Goal: Task Accomplishment & Management: Use online tool/utility

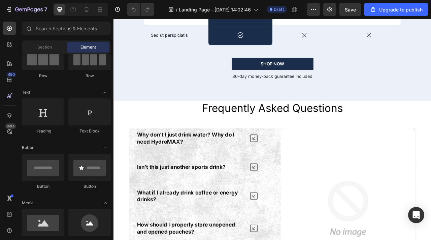
scroll to position [1795, 0]
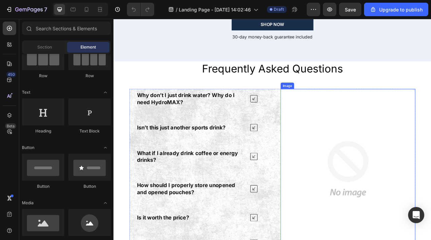
click at [361, 184] on img at bounding box center [411, 210] width 171 height 204
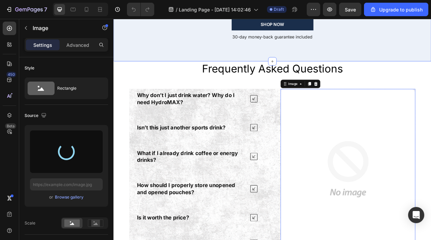
type input "[URL][DOMAIN_NAME]"
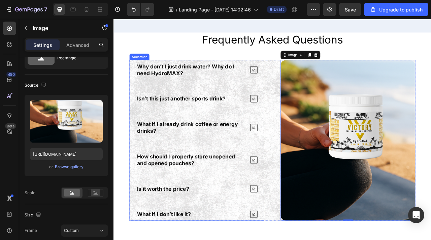
scroll to position [1860, 0]
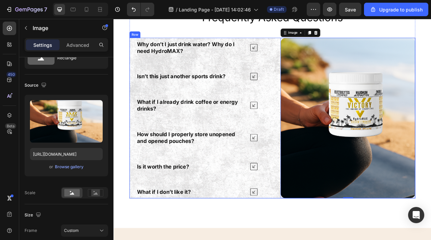
click at [315, 90] on div "Why don’t I just drink water? Why do I need HydroMAX? Isn’t this just another s…" at bounding box center [315, 145] width 363 height 204
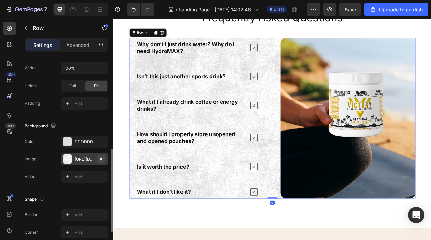
scroll to position [206, 0]
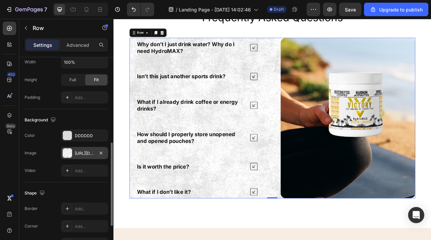
click at [91, 154] on div "[URL][DOMAIN_NAME]" at bounding box center [85, 153] width 20 height 6
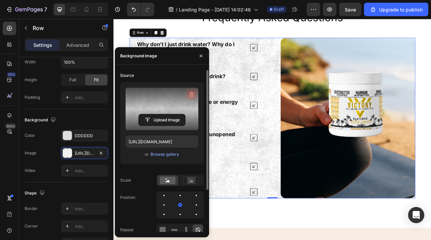
drag, startPoint x: 193, startPoint y: 92, endPoint x: 204, endPoint y: 51, distance: 42.4
click at [193, 92] on icon "button" at bounding box center [191, 94] width 7 height 7
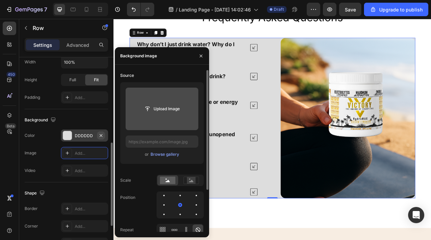
click at [102, 136] on icon "button" at bounding box center [100, 135] width 5 height 5
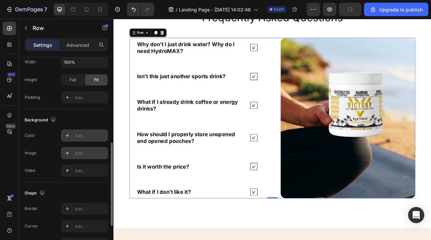
click at [93, 150] on div "Add..." at bounding box center [91, 153] width 32 height 6
type input "[URL][DOMAIN_NAME]"
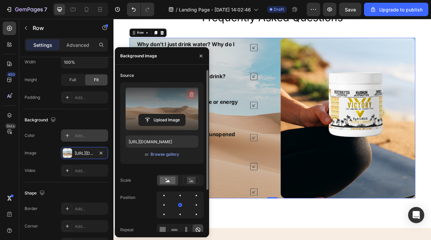
click at [194, 91] on icon "button" at bounding box center [191, 94] width 7 height 7
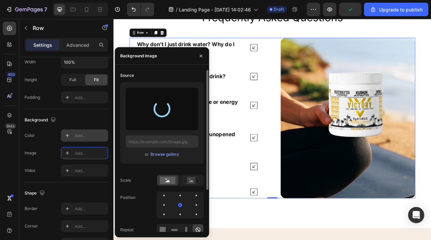
type input "[URL][DOMAIN_NAME]"
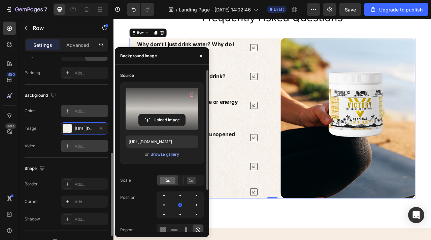
scroll to position [231, 0]
click at [87, 215] on div "Add..." at bounding box center [91, 218] width 32 height 6
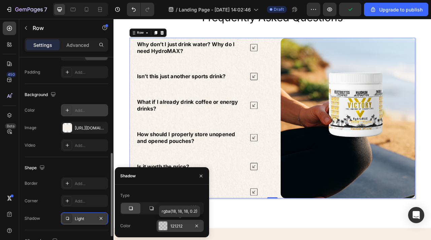
click at [161, 219] on div "121212" at bounding box center [179, 225] width 47 height 12
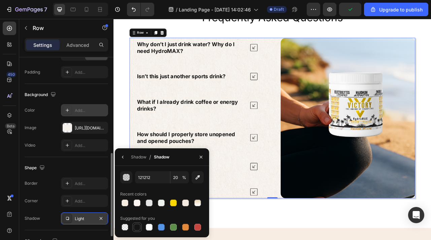
click at [137, 230] on div at bounding box center [137, 226] width 7 height 7
type input "151515"
type input "100"
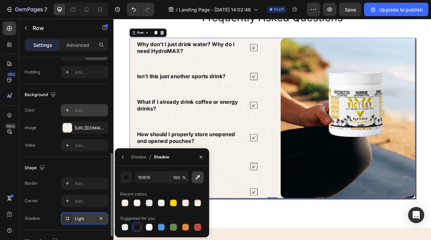
click at [200, 177] on icon "button" at bounding box center [197, 177] width 7 height 7
click at [193, 180] on button "button" at bounding box center [197, 177] width 12 height 12
click at [123, 160] on button "button" at bounding box center [122, 156] width 11 height 11
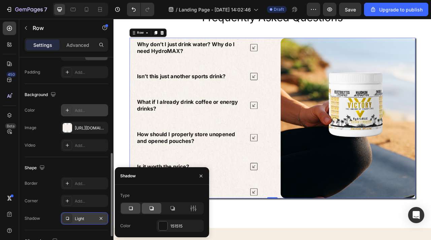
click at [156, 206] on div at bounding box center [152, 208] width 20 height 11
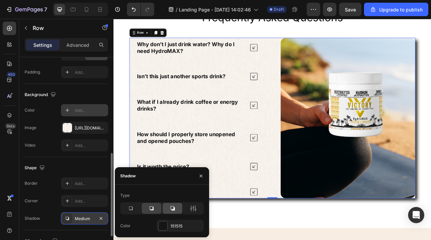
click at [171, 209] on icon at bounding box center [172, 208] width 7 height 7
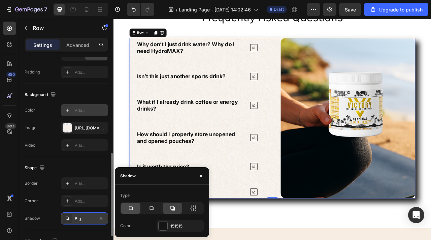
click at [130, 211] on icon at bounding box center [130, 208] width 7 height 7
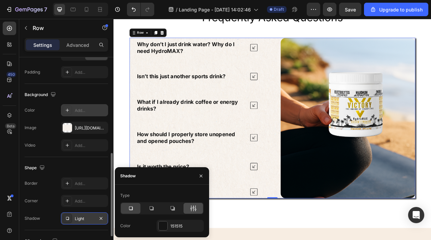
click at [189, 210] on div at bounding box center [193, 208] width 20 height 11
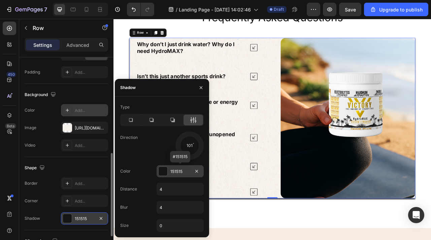
drag, startPoint x: 198, startPoint y: 151, endPoint x: 183, endPoint y: 173, distance: 25.9
click at [183, 173] on div "Type Direction 101 Color 151515 #151515 Distance 4 Blur 4 Size 0" at bounding box center [162, 167] width 94 height 130
click at [178, 222] on input "0" at bounding box center [180, 225] width 46 height 12
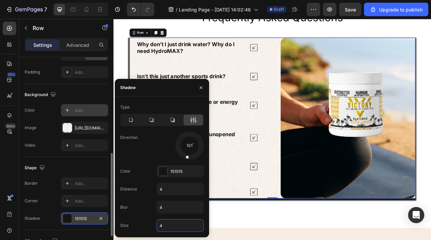
type input "4"
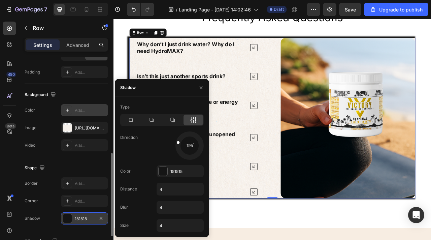
drag, startPoint x: 188, startPoint y: 156, endPoint x: 176, endPoint y: 141, distance: 19.3
click at [176, 141] on div at bounding box center [181, 143] width 15 height 8
click at [129, 123] on icon at bounding box center [130, 119] width 7 height 7
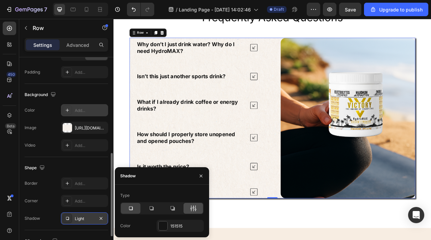
click at [189, 207] on div at bounding box center [193, 208] width 20 height 11
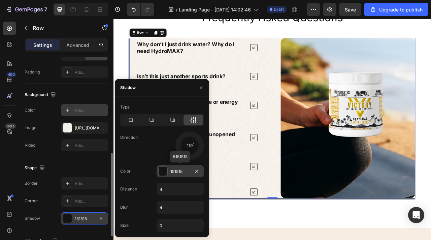
drag, startPoint x: 198, startPoint y: 153, endPoint x: 176, endPoint y: 167, distance: 25.5
click at [176, 167] on div "Type Direction 119 Color 151515 #151515 Distance 4 Blur 4 Size 0" at bounding box center [162, 167] width 94 height 130
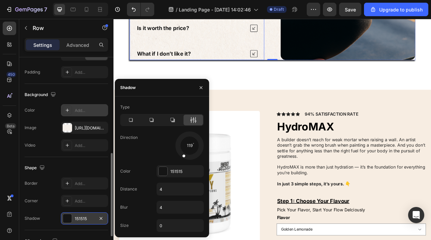
scroll to position [2040, 0]
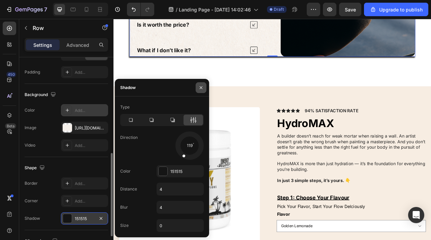
click at [199, 88] on icon "button" at bounding box center [200, 87] width 5 height 5
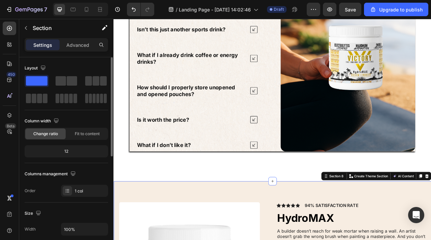
scroll to position [1868, 0]
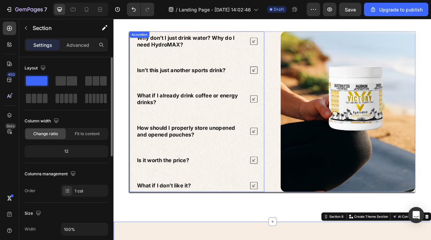
click at [138, 97] on div "Why don’t I just drink water? Why do I need HydroMAX? Isn’t this just another s…" at bounding box center [219, 137] width 171 height 204
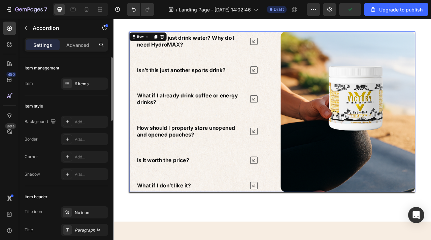
click at [321, 194] on div "Why don’t I just drink water? Why do I need HydroMAX? Isn’t this just another s…" at bounding box center [315, 137] width 363 height 204
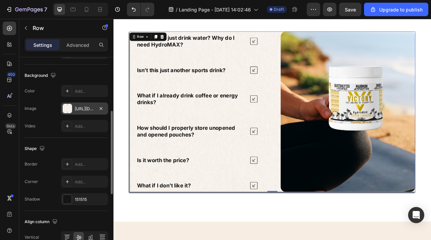
scroll to position [261, 0]
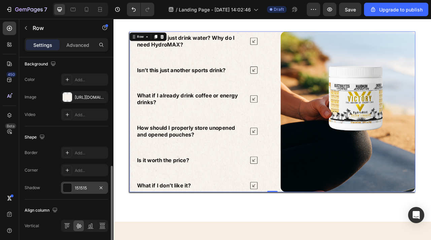
click at [84, 190] on div "151515" at bounding box center [85, 188] width 20 height 6
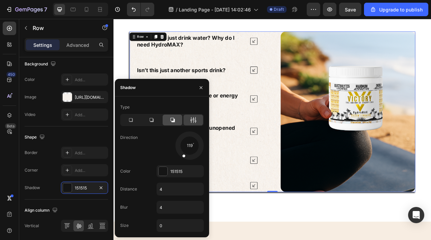
click at [168, 121] on div at bounding box center [173, 119] width 20 height 11
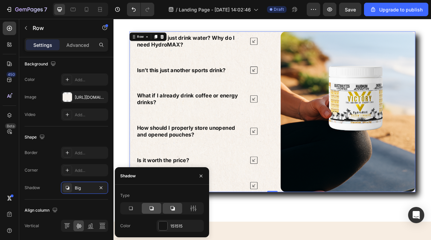
click at [148, 210] on icon at bounding box center [151, 208] width 7 height 7
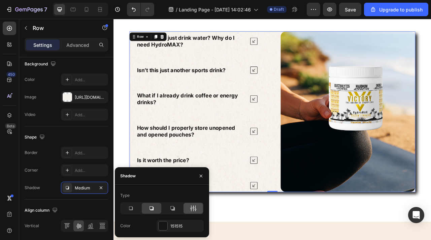
click at [193, 210] on icon at bounding box center [193, 208] width 7 height 7
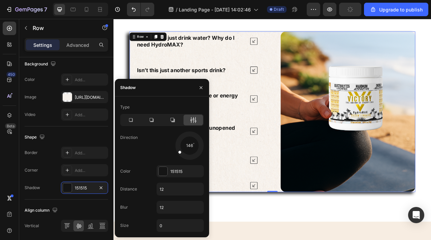
drag, startPoint x: 199, startPoint y: 151, endPoint x: 165, endPoint y: 163, distance: 36.2
click at [165, 163] on div "Type Direction 146 Color 151515 Distance 12 Blur 12 Size 0" at bounding box center [162, 167] width 94 height 130
click at [170, 207] on input "12" at bounding box center [180, 207] width 46 height 12
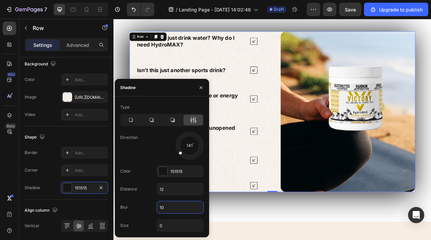
type input "1"
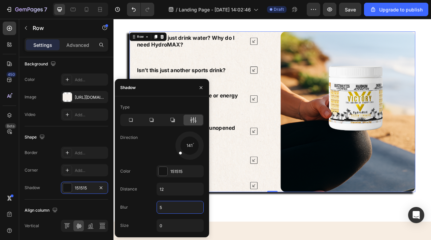
type input "50"
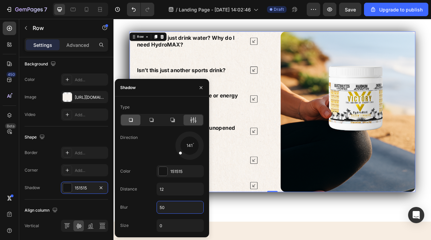
click at [133, 119] on icon at bounding box center [130, 119] width 7 height 7
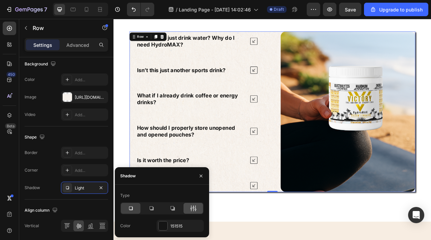
click at [191, 209] on icon at bounding box center [191, 208] width 2 height 6
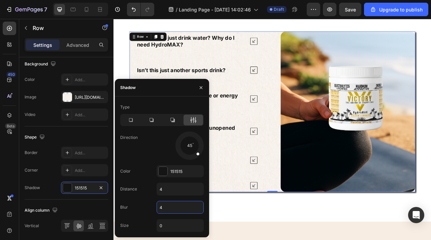
click at [188, 210] on input "4" at bounding box center [180, 207] width 46 height 12
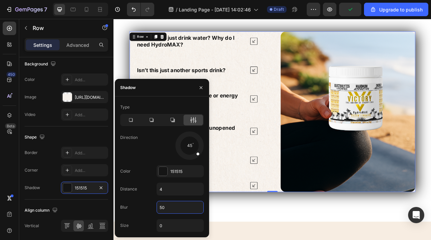
type input "5"
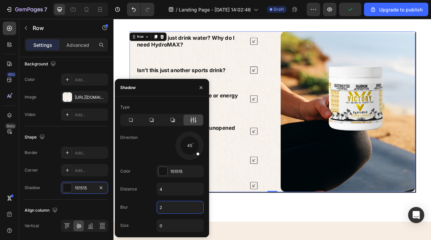
type input "25"
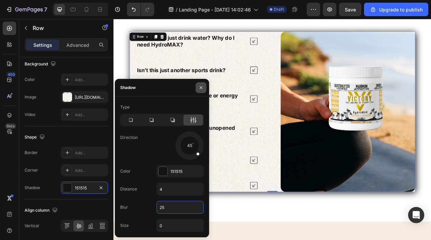
click at [200, 86] on icon "button" at bounding box center [201, 87] width 3 height 3
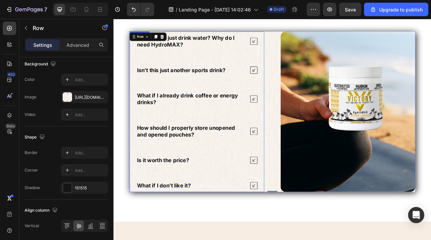
scroll to position [1749, 0]
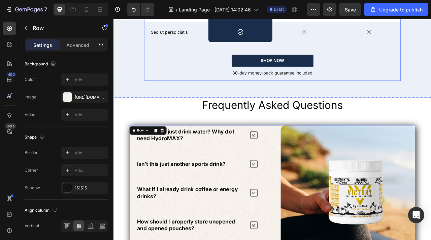
click at [246, 80] on div "SHOP NOW Button" at bounding box center [315, 73] width 326 height 19
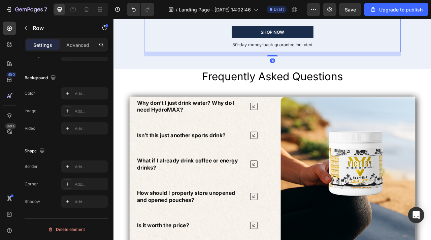
scroll to position [1796, 0]
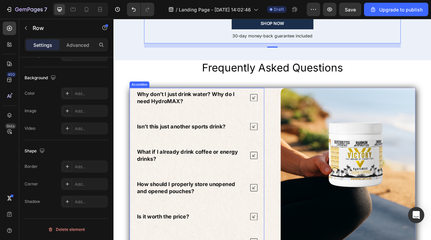
click at [285, 113] on div "Why don’t I just drink water? Why do I need HydroMAX?" at bounding box center [219, 118] width 171 height 25
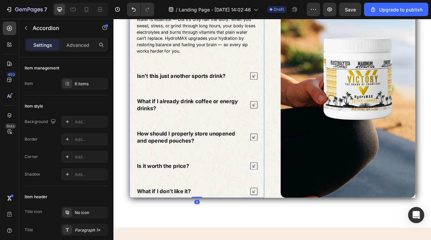
scroll to position [1887, 0]
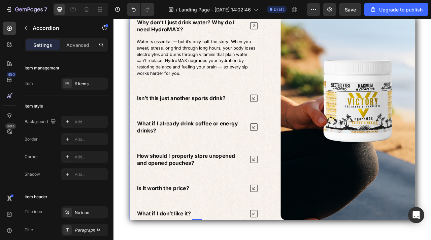
click at [291, 28] on icon at bounding box center [291, 27] width 9 height 9
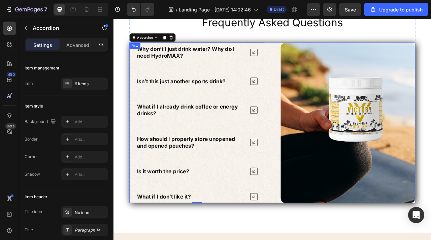
scroll to position [1826, 0]
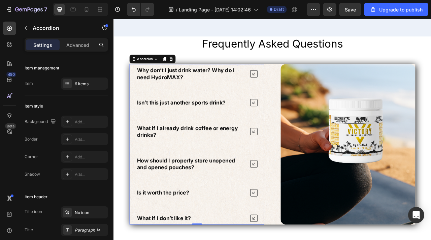
click at [289, 128] on icon at bounding box center [291, 124] width 9 height 9
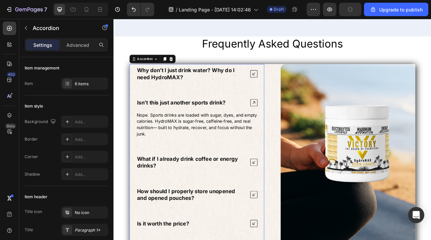
click at [289, 85] on icon at bounding box center [291, 88] width 9 height 9
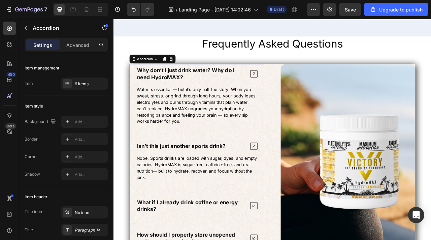
click at [290, 180] on icon at bounding box center [291, 180] width 9 height 9
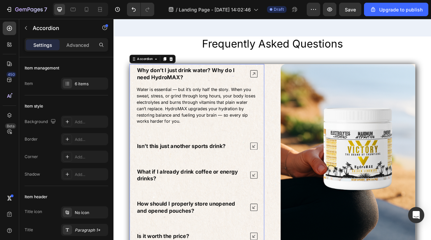
click at [295, 87] on icon at bounding box center [291, 88] width 9 height 9
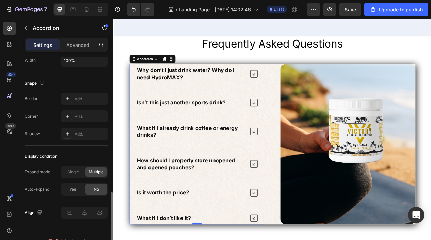
scroll to position [439, 0]
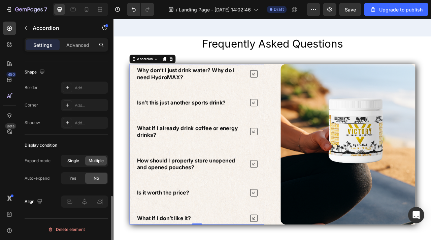
click at [71, 163] on span "Single" at bounding box center [73, 160] width 12 height 6
click at [294, 94] on div "Why don’t I just drink water? Why do I need HydroMAX?" at bounding box center [219, 88] width 171 height 25
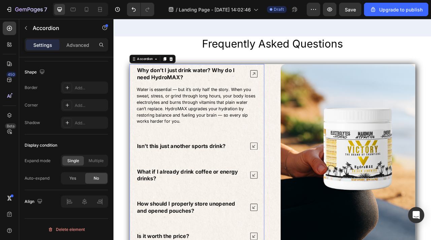
click at [294, 181] on icon at bounding box center [291, 180] width 9 height 9
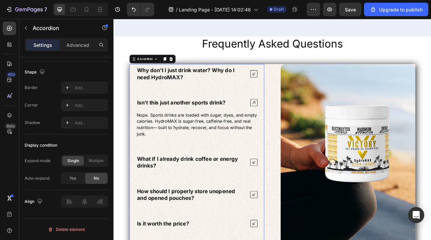
click at [293, 202] on icon at bounding box center [291, 200] width 9 height 9
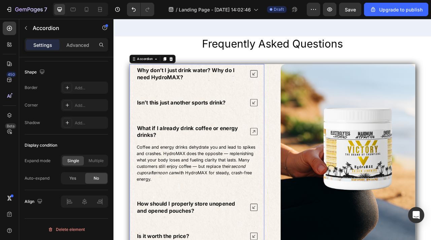
click at [291, 163] on icon at bounding box center [291, 161] width 9 height 9
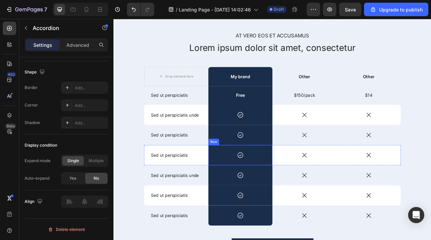
scroll to position [1517, 0]
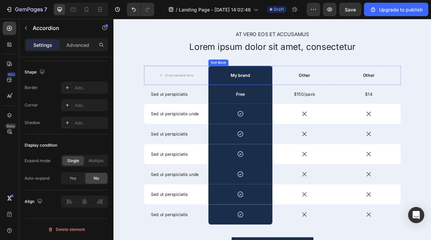
click at [263, 91] on p "My brand" at bounding box center [275, 90] width 80 height 7
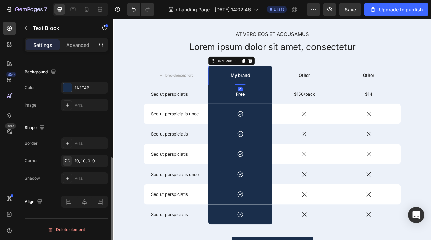
scroll to position [0, 0]
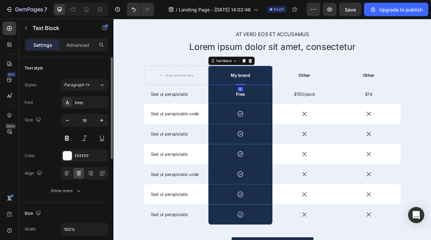
click at [270, 92] on p "My brand" at bounding box center [275, 90] width 80 height 7
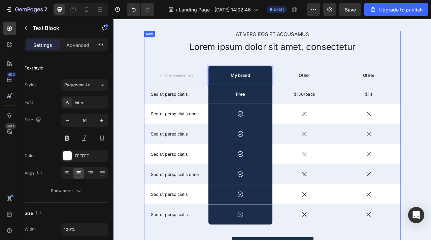
click at [235, 73] on div "At vero eos et accusamus Text Block Lorem ipsum dolor sit amet, consectetur Hea…" at bounding box center [315, 181] width 326 height 295
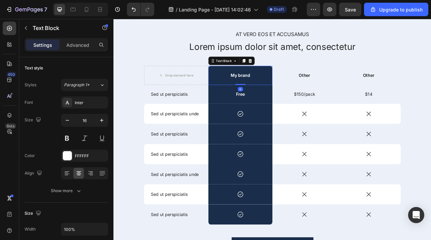
click at [244, 83] on div "My brand" at bounding box center [275, 90] width 82 height 25
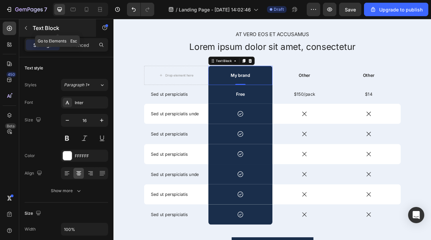
click at [27, 28] on icon "button" at bounding box center [25, 27] width 5 height 5
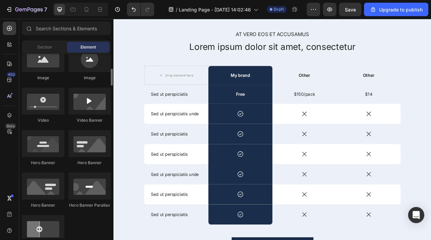
scroll to position [237, 0]
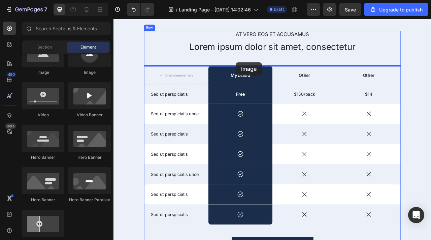
drag, startPoint x: 160, startPoint y: 83, endPoint x: 269, endPoint y: 74, distance: 109.4
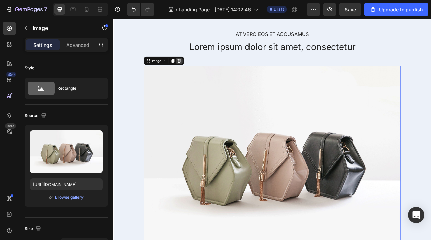
click at [200, 69] on div at bounding box center [197, 72] width 8 height 8
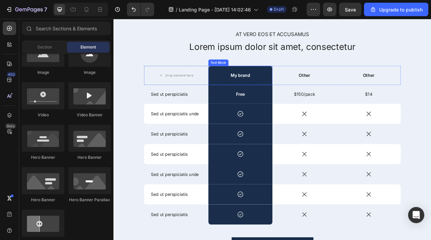
click at [273, 91] on p "My brand" at bounding box center [275, 90] width 80 height 7
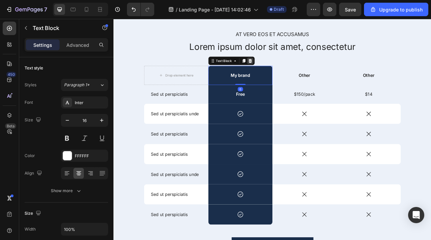
click at [290, 71] on div at bounding box center [287, 72] width 8 height 8
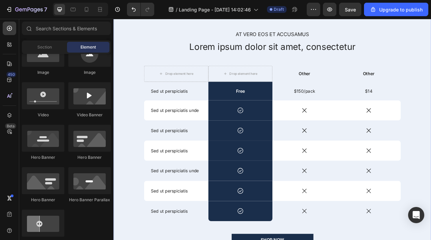
click at [178, 25] on div "At vero eos et accusamus Text Block Lorem ipsum dolor sit amet, consectetur Hea…" at bounding box center [315, 176] width 404 height 339
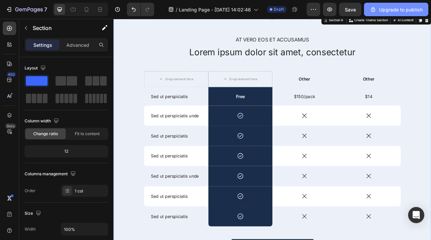
scroll to position [1413, 0]
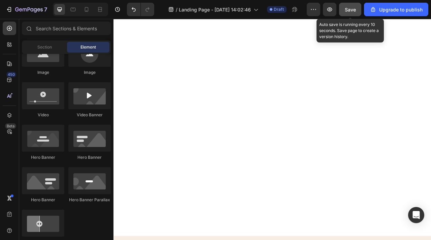
click at [349, 9] on span "Save" at bounding box center [350, 10] width 11 height 6
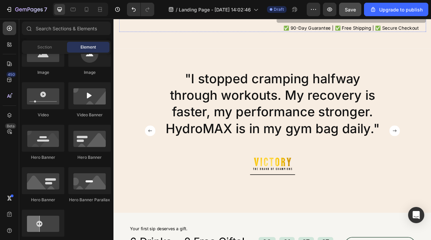
scroll to position [2111, 0]
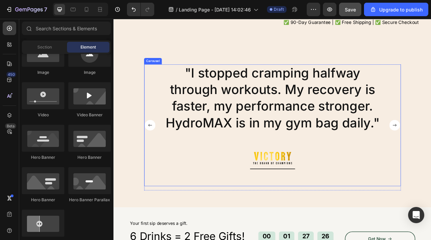
click at [162, 152] on rect "Carousel Back Arrow" at bounding box center [159, 153] width 13 height 13
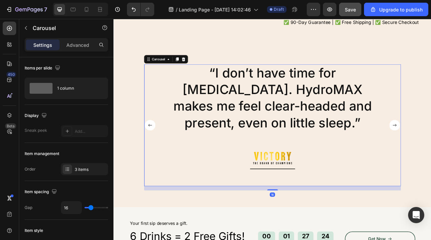
click at [162, 152] on rect "Carousel Back Arrow" at bounding box center [159, 153] width 13 height 13
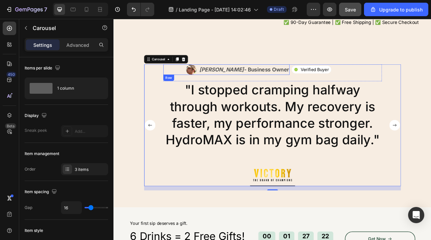
click at [213, 84] on div "Image [PERSON_NAME] - Business Owner Text Block Row" at bounding box center [256, 82] width 161 height 13
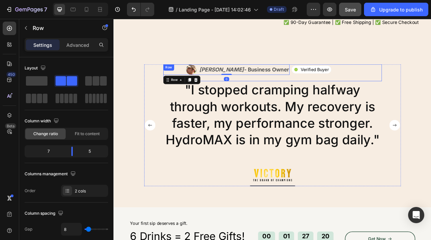
click at [400, 93] on div "Image [PERSON_NAME] - Business Owner Text Block Row 0 Icon Verified Buyer Text …" at bounding box center [315, 87] width 278 height 22
click at [209, 83] on icon at bounding box center [210, 83] width 4 height 5
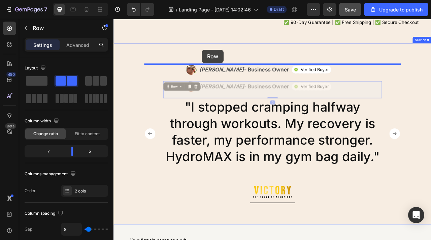
drag, startPoint x: 226, startPoint y: 116, endPoint x: 226, endPoint y: 58, distance: 57.9
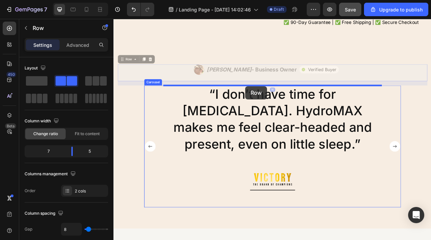
drag, startPoint x: 284, startPoint y: 91, endPoint x: 281, endPoint y: 104, distance: 14.2
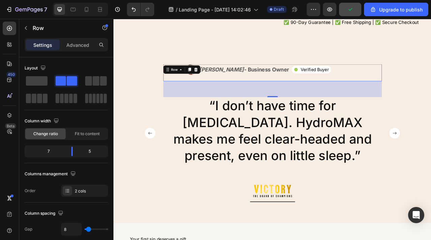
drag, startPoint x: 317, startPoint y: 117, endPoint x: 317, endPoint y: 68, distance: 48.8
click at [317, 59] on div ""I stopped cramping halfway through workouts. My recovery is faster, my perform…" at bounding box center [315, 163] width 404 height 229
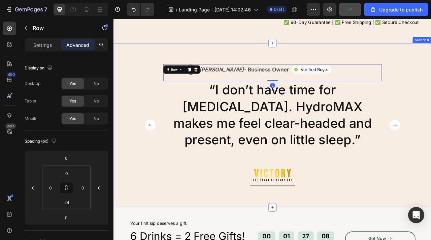
click at [317, 78] on p "[PERSON_NAME] - Business Owner" at bounding box center [279, 83] width 114 height 10
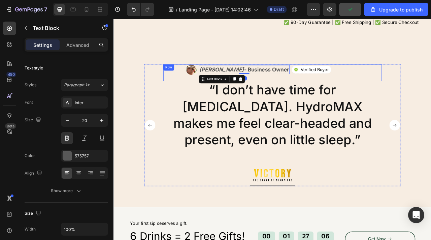
click at [348, 88] on div "Icon Verified Buyer Text Block Row Row" at bounding box center [397, 82] width 115 height 13
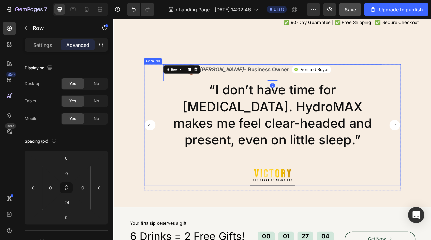
click at [157, 155] on rect "Carousel Back Arrow" at bounding box center [159, 153] width 13 height 13
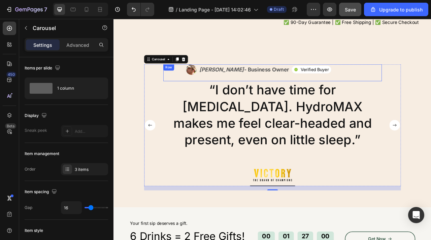
click at [401, 90] on div "Icon Verified Buyer Text Block Row Row" at bounding box center [397, 82] width 115 height 13
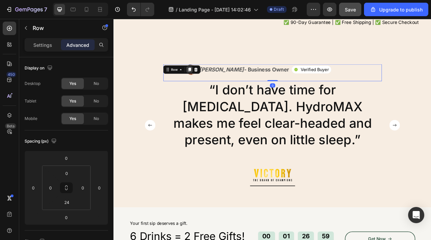
click at [210, 85] on icon at bounding box center [209, 82] width 5 height 5
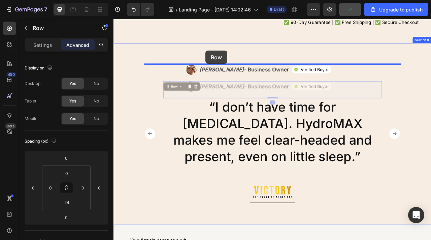
drag, startPoint x: 236, startPoint y: 117, endPoint x: 231, endPoint y: 59, distance: 58.2
type input "16"
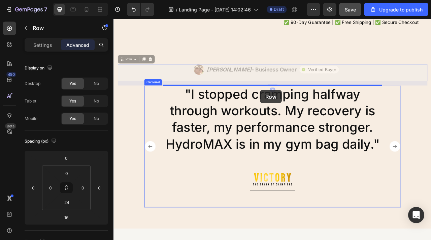
drag, startPoint x: 299, startPoint y: 91, endPoint x: 299, endPoint y: 109, distance: 18.2
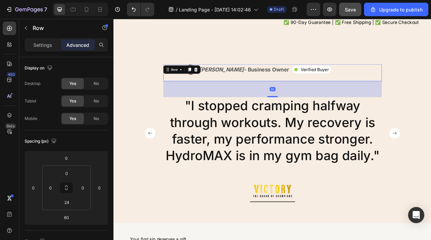
drag, startPoint x: 313, startPoint y: 118, endPoint x: 313, endPoint y: 62, distance: 55.5
click at [313, 62] on div "Image [PERSON_NAME] - Business Owner Text Block Row Icon Verified Buyer Text Bl…" at bounding box center [315, 163] width 404 height 229
type input "0"
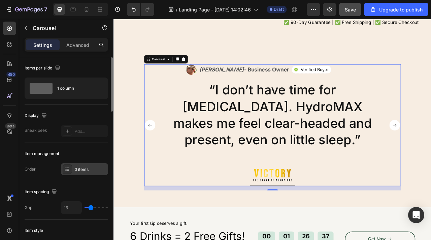
click at [90, 164] on div "3 items" at bounding box center [84, 169] width 47 height 12
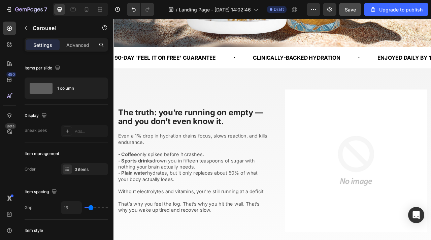
scroll to position [379, 0]
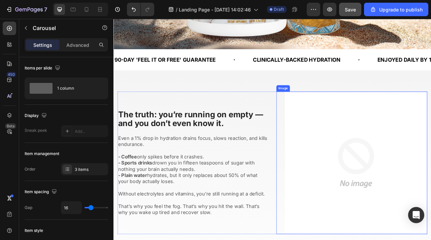
click at [362, 154] on img at bounding box center [421, 201] width 181 height 181
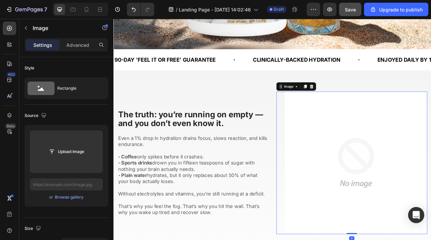
click at [369, 106] on div "Image" at bounding box center [345, 104] width 50 height 11
click at [365, 105] on icon at bounding box center [365, 104] width 4 height 5
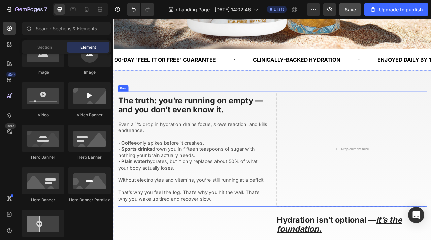
click at [314, 114] on div "The truth: you’re running on empty — and you don’t even know it. Heading Even a…" at bounding box center [315, 184] width 394 height 146
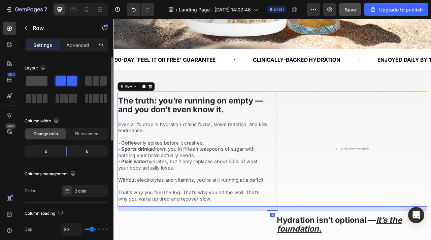
click at [37, 81] on span at bounding box center [37, 80] width 22 height 9
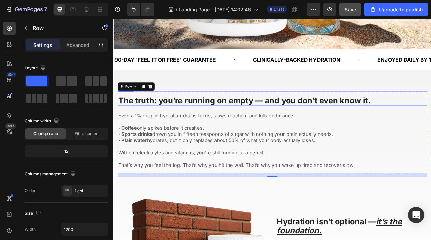
click at [186, 129] on h2 "The truth: you’re running on empty — and you don’t even know it." at bounding box center [315, 122] width 394 height 12
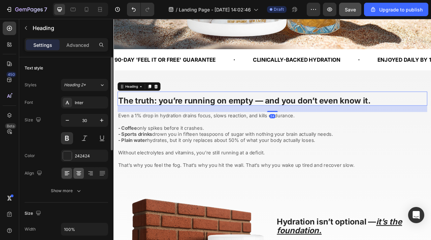
click at [79, 173] on icon at bounding box center [78, 173] width 7 height 7
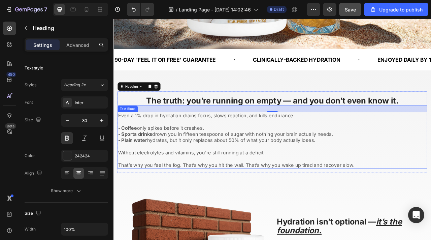
click at [252, 154] on p "- Coffee only spikes before it crashes." at bounding box center [315, 157] width 392 height 8
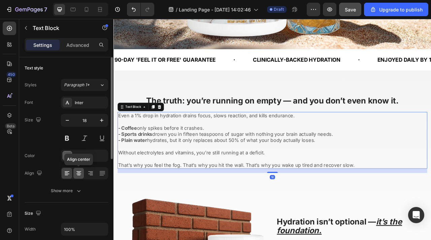
click at [78, 174] on icon at bounding box center [78, 173] width 7 height 7
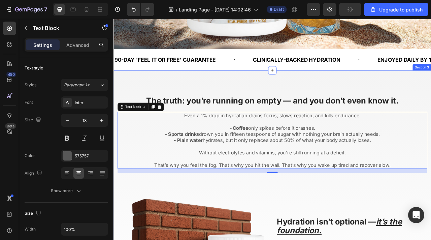
click at [327, 108] on div "The truth: you’re running on empty — and you don’t even know it. Heading Even a…" at bounding box center [315, 242] width 404 height 317
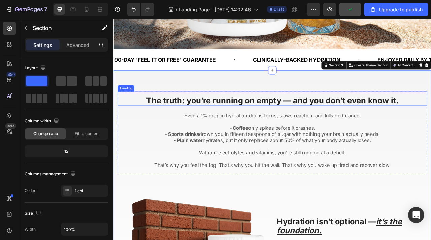
click at [144, 122] on h2 "The truth: you’re running on empty — and you don’t even know it." at bounding box center [315, 122] width 394 height 12
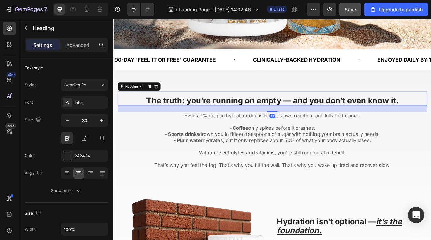
click at [81, 51] on div "Settings Advanced" at bounding box center [66, 44] width 83 height 13
click at [81, 50] on div "Settings Advanced" at bounding box center [66, 44] width 83 height 13
click at [80, 48] on p "Advanced" at bounding box center [77, 44] width 23 height 7
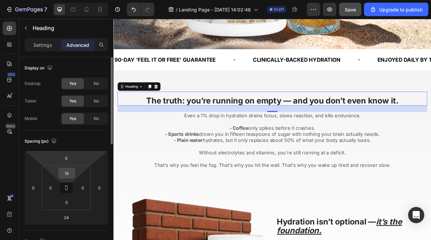
click at [66, 172] on input "16" at bounding box center [66, 173] width 13 height 10
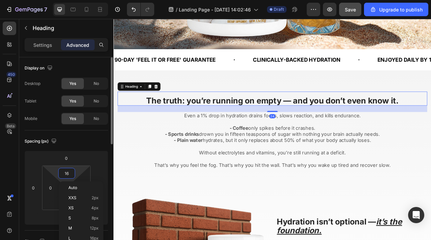
type input "0"
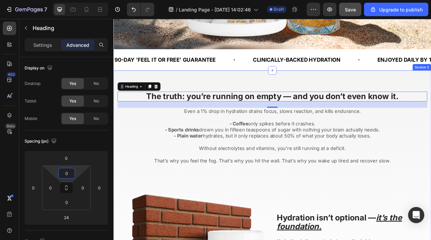
click at [229, 95] on div "The truth: you’re running on empty — and you don’t even know it. Heading 24 Eve…" at bounding box center [315, 240] width 404 height 312
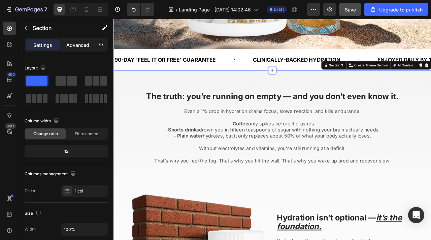
click at [74, 41] on div "Advanced" at bounding box center [78, 44] width 34 height 11
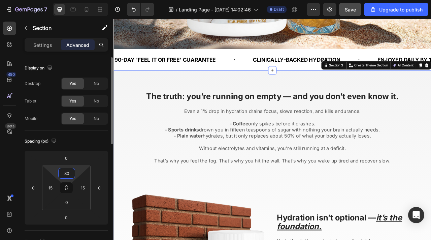
click at [62, 174] on input "80" at bounding box center [66, 173] width 13 height 10
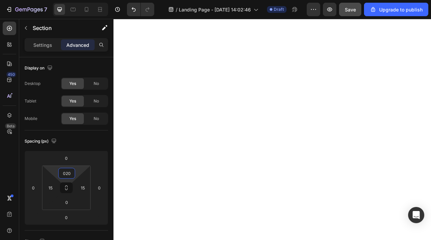
scroll to position [0, 0]
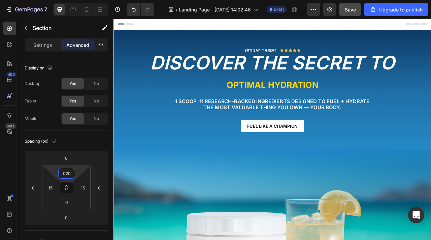
type input "20"
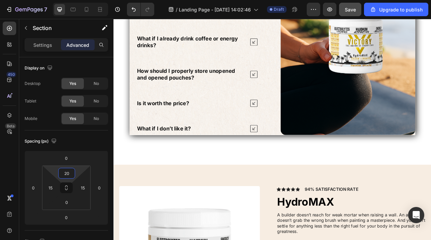
scroll to position [1497, 0]
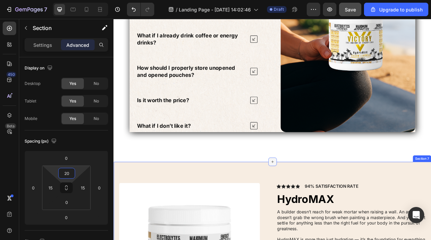
click at [311, 200] on div at bounding box center [315, 200] width 11 height 11
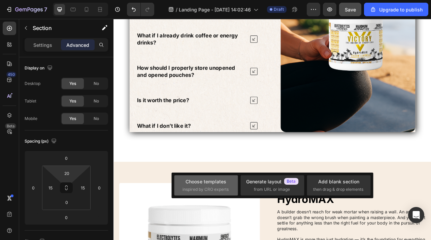
click at [219, 187] on span "inspired by CRO experts" at bounding box center [205, 189] width 46 height 6
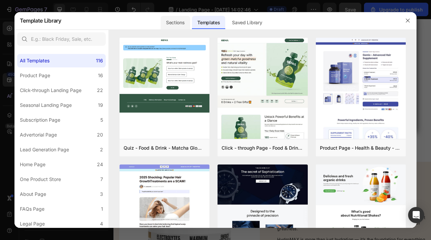
click at [189, 26] on div "Sections" at bounding box center [175, 22] width 29 height 13
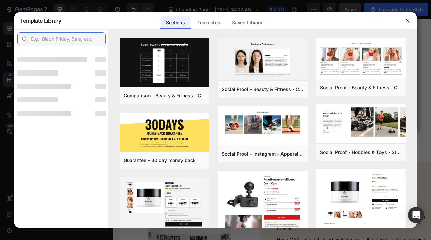
click at [44, 45] on input "text" at bounding box center [61, 38] width 89 height 13
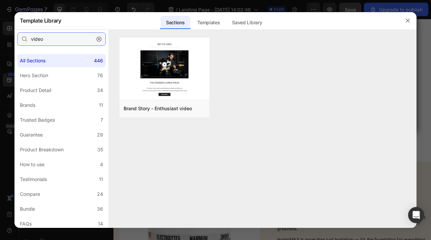
type input "video"
click at [103, 38] on button "button" at bounding box center [99, 39] width 11 height 11
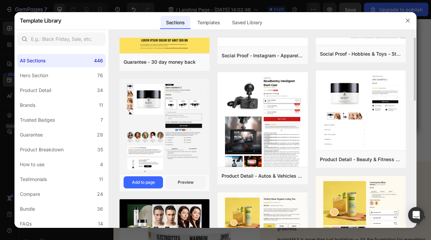
scroll to position [0, 0]
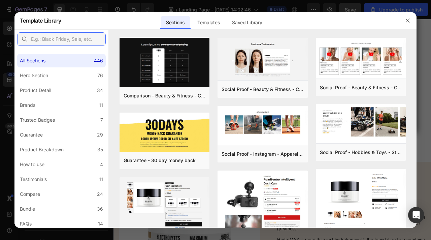
click at [76, 40] on input "text" at bounding box center [61, 38] width 89 height 13
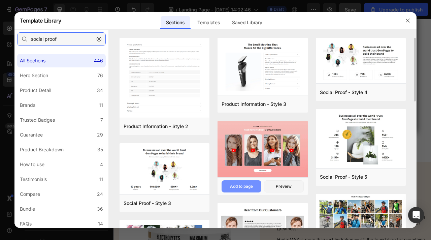
type input "social proof"
click at [0, 0] on div "Add to page" at bounding box center [0, 0] width 0 height 0
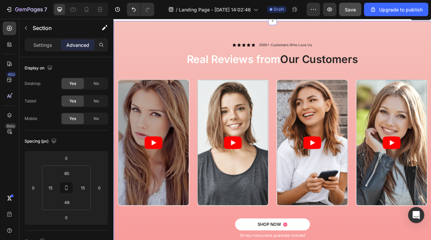
scroll to position [1788, 0]
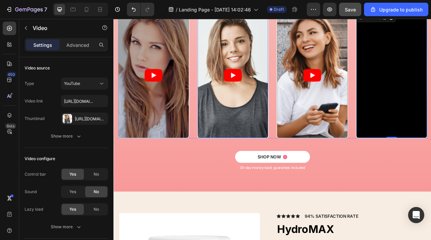
scroll to position [1742, 0]
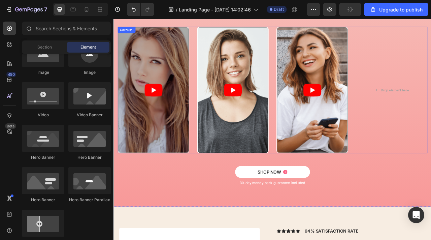
click at [213, 72] on div "Video Video Video Drop element here" at bounding box center [315, 109] width 394 height 161
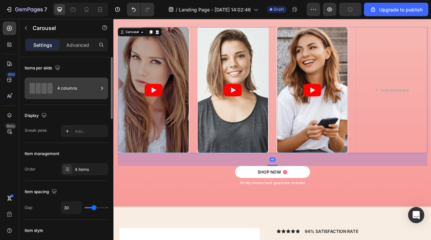
click at [55, 90] on div "4 columns" at bounding box center [66, 88] width 83 height 22
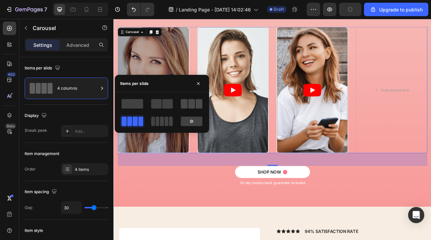
click at [185, 101] on span at bounding box center [184, 103] width 7 height 9
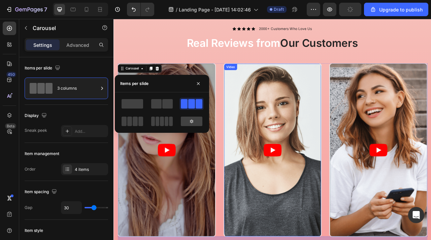
scroll to position [1867, 0]
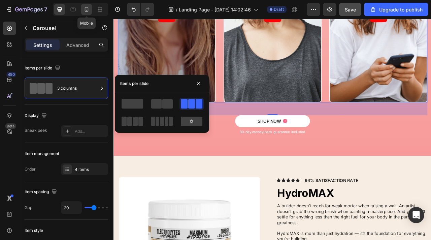
click at [87, 11] on icon at bounding box center [86, 9] width 7 height 7
type input "24"
type input "100%"
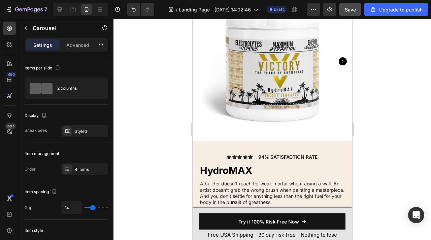
scroll to position [1709, 0]
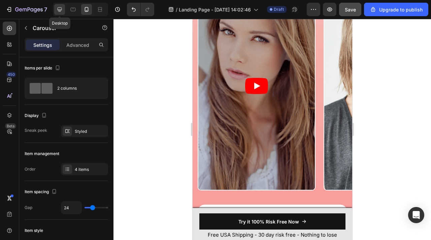
click at [56, 10] on div at bounding box center [59, 9] width 11 height 11
type input "30"
type input "1200"
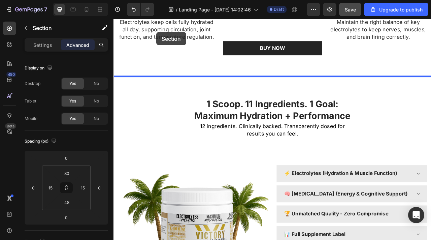
scroll to position [971, 0]
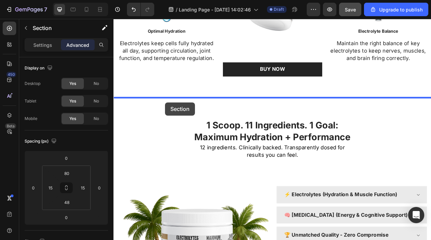
drag, startPoint x: 184, startPoint y: 158, endPoint x: 179, endPoint y: 125, distance: 34.1
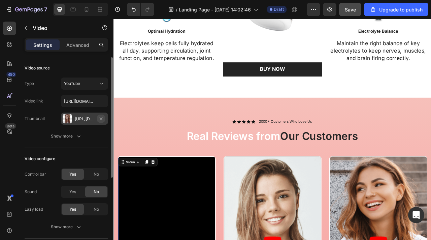
drag, startPoint x: 102, startPoint y: 118, endPoint x: 79, endPoint y: 170, distance: 56.4
click at [102, 118] on icon "button" at bounding box center [100, 118] width 5 height 5
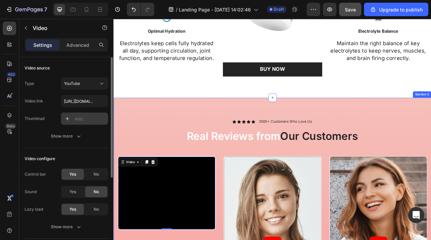
scroll to position [1053, 0]
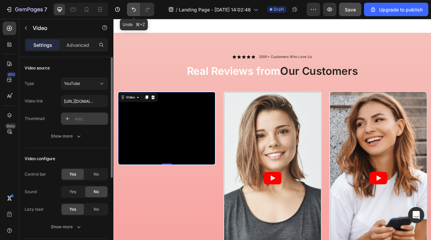
click at [132, 9] on icon "Undo/Redo" at bounding box center [134, 9] width 4 height 4
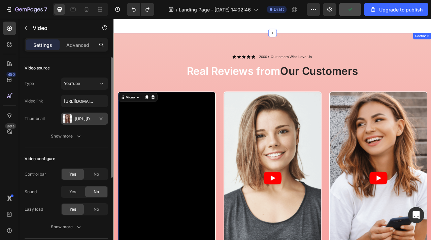
click at [162, 58] on div "Icon Icon Icon Icon Icon Icon List 2000+ Customers Who Love Us Text Block Row R…" at bounding box center [315, 217] width 404 height 362
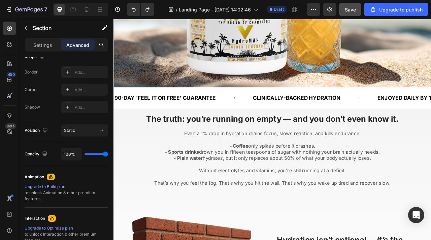
scroll to position [341, 0]
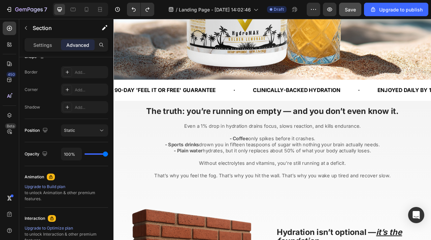
click at [92, 5] on div at bounding box center [80, 9] width 55 height 13
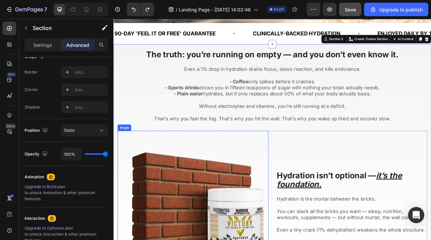
scroll to position [400, 0]
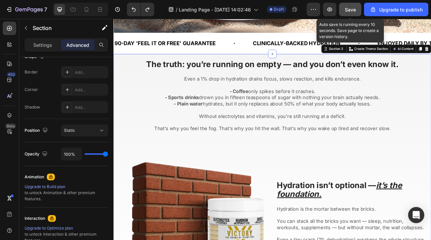
click at [352, 7] on span "Save" at bounding box center [350, 10] width 11 height 6
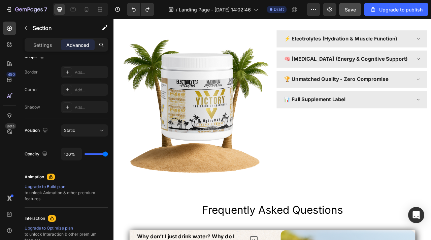
scroll to position [1483, 0]
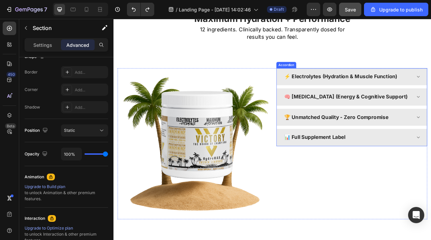
click at [430, 97] on div "⚡ Electrolytes (Hydration & Muscle Function)" at bounding box center [411, 92] width 164 height 12
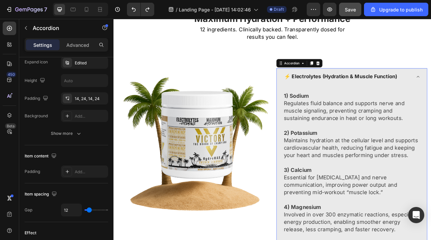
scroll to position [0, 0]
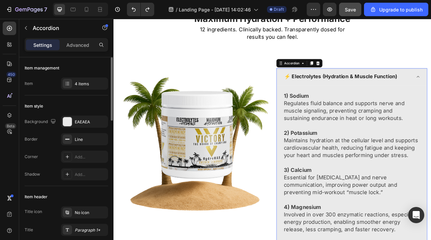
click at [430, 97] on div "⚡ Electrolytes (Hydration & Muscle Function)" at bounding box center [411, 92] width 164 height 12
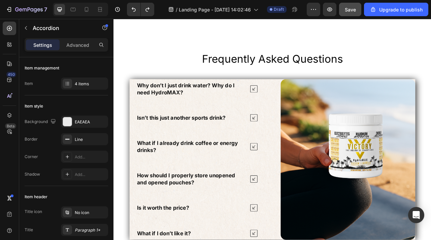
scroll to position [1767, 0]
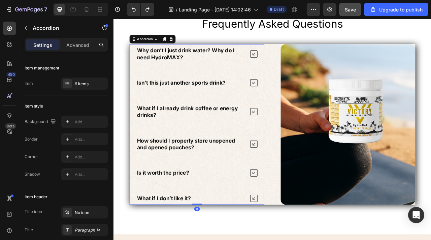
click at [294, 71] on div "Why don’t I just drink water? Why do I need HydroMAX?" at bounding box center [219, 63] width 171 height 25
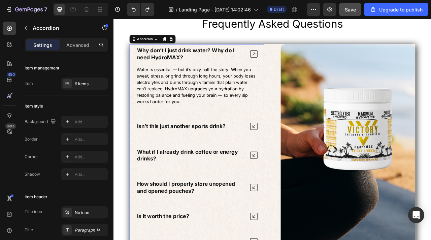
click at [294, 71] on div "Why don’t I just drink water? Why do I need HydroMAX?" at bounding box center [219, 63] width 171 height 25
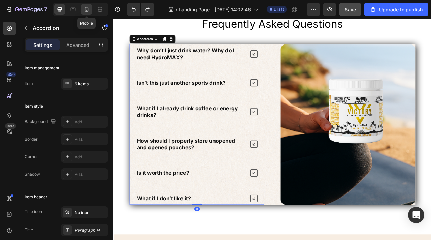
click at [85, 14] on div at bounding box center [86, 9] width 11 height 11
type input "40"
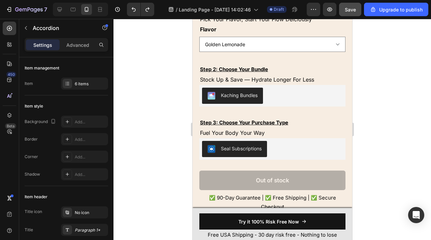
scroll to position [2371, 0]
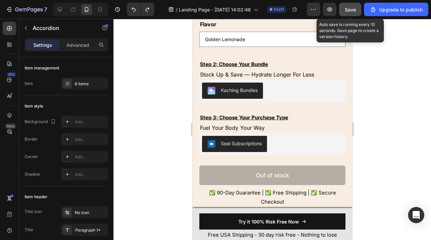
click at [349, 14] on button "Save" at bounding box center [350, 9] width 22 height 13
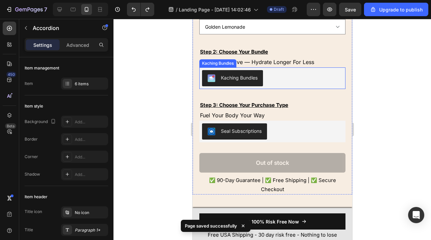
scroll to position [2380, 0]
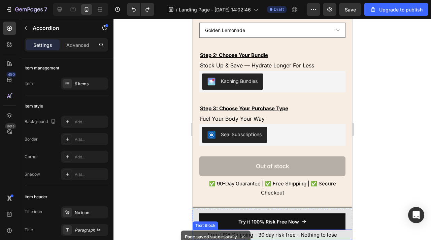
click at [262, 236] on p "Free USA Shipping - 30 day risk free - Nothing to lose" at bounding box center [272, 234] width 158 height 9
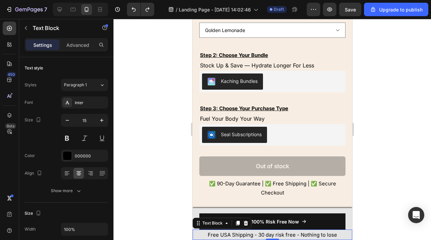
click at [261, 234] on p "Free USA Shipping - 30 day risk free - Nothing to lose" at bounding box center [272, 234] width 158 height 9
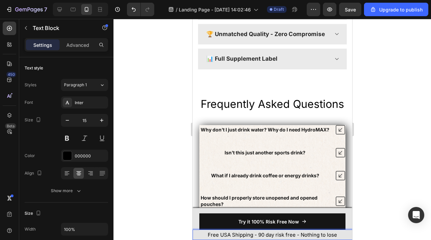
scroll to position [1917, 0]
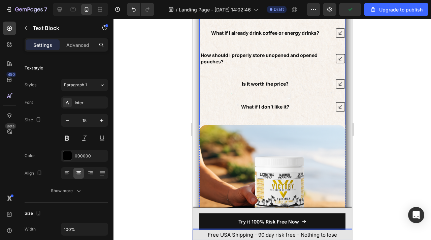
click at [331, 111] on div "Why don’t I just drink water? Why do I need HydroMAX? Isn’t this just another s…" at bounding box center [272, 47] width 146 height 129
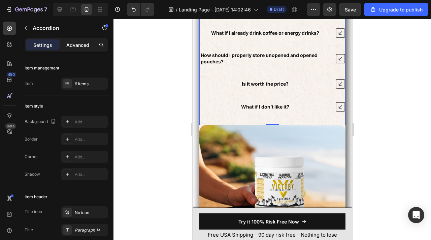
click at [75, 45] on p "Advanced" at bounding box center [77, 44] width 23 height 7
type input "100%"
type input "100"
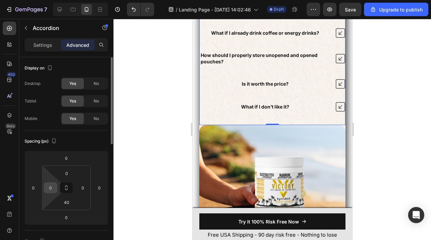
click at [54, 189] on input "0" at bounding box center [50, 187] width 10 height 10
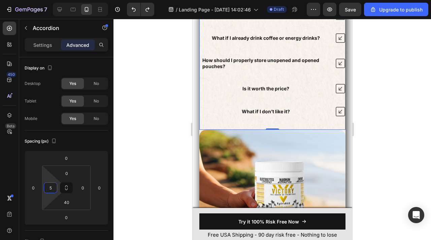
type input "0"
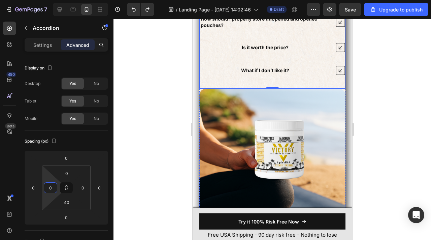
scroll to position [2028, 0]
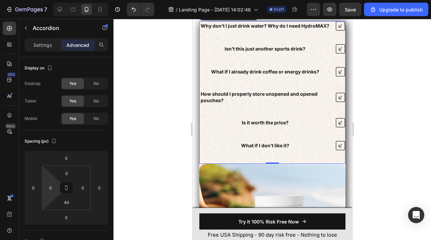
click at [201, 155] on div "Why don’t I just drink water? Why do I need HydroMAX? Isn’t this just another s…" at bounding box center [272, 92] width 146 height 142
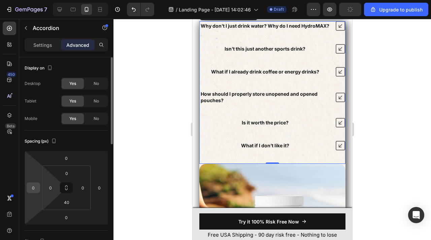
click at [30, 188] on input "0" at bounding box center [33, 187] width 10 height 10
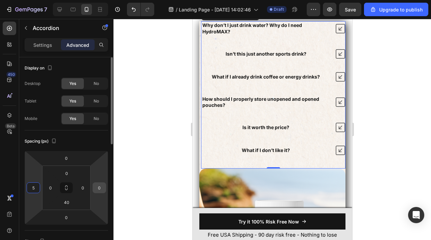
type input "5"
click at [100, 189] on input "0" at bounding box center [99, 187] width 10 height 10
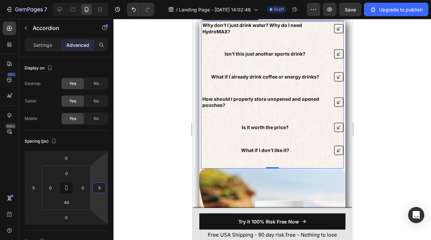
type input "5"
click at [248, 31] on p "Why don’t I just drink water? Why do I need HydroMAX?" at bounding box center [264, 28] width 125 height 12
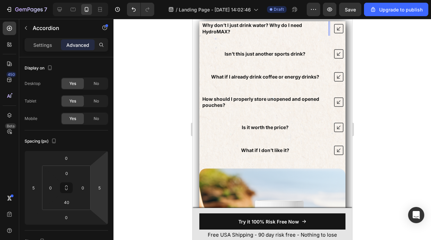
click at [278, 28] on strong "Why don’t I just drink water? Why do I need HydroMAX?" at bounding box center [252, 28] width 100 height 12
click at [400, 96] on div at bounding box center [271, 129] width 317 height 221
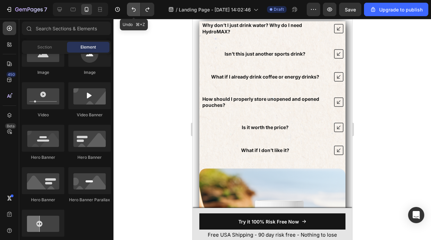
click at [133, 6] on icon "Undo/Redo" at bounding box center [133, 9] width 7 height 7
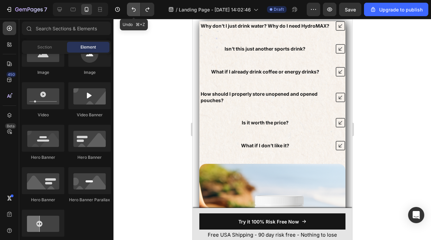
click at [133, 6] on icon "Undo/Redo" at bounding box center [133, 9] width 7 height 7
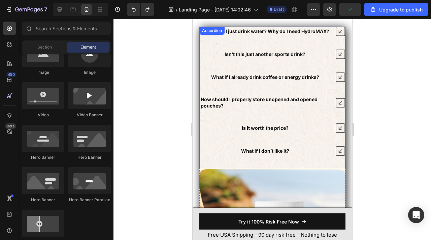
scroll to position [2021, 0]
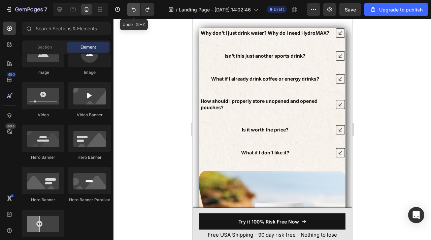
click at [134, 11] on icon "Undo/Redo" at bounding box center [134, 9] width 4 height 4
click at [132, 10] on icon "Undo/Redo" at bounding box center [133, 9] width 7 height 7
click at [147, 10] on icon "Undo/Redo" at bounding box center [147, 9] width 7 height 7
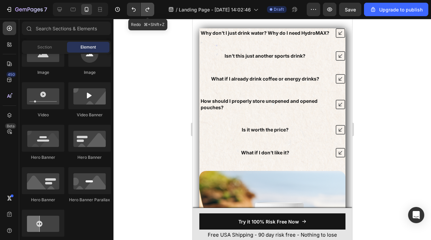
click at [147, 10] on icon "Undo/Redo" at bounding box center [147, 9] width 7 height 7
click at [64, 8] on div at bounding box center [59, 9] width 11 height 11
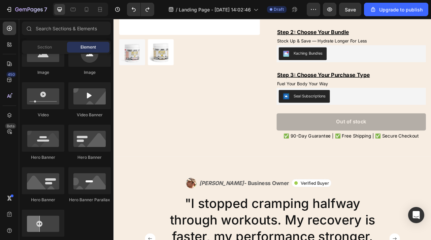
scroll to position [2400, 0]
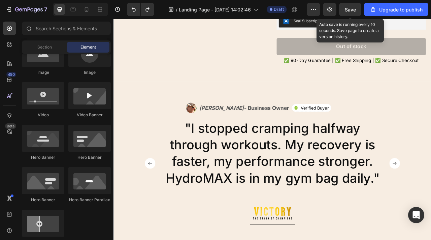
click at [356, 11] on span "Save" at bounding box center [350, 10] width 11 height 6
